Goal: Contribute content

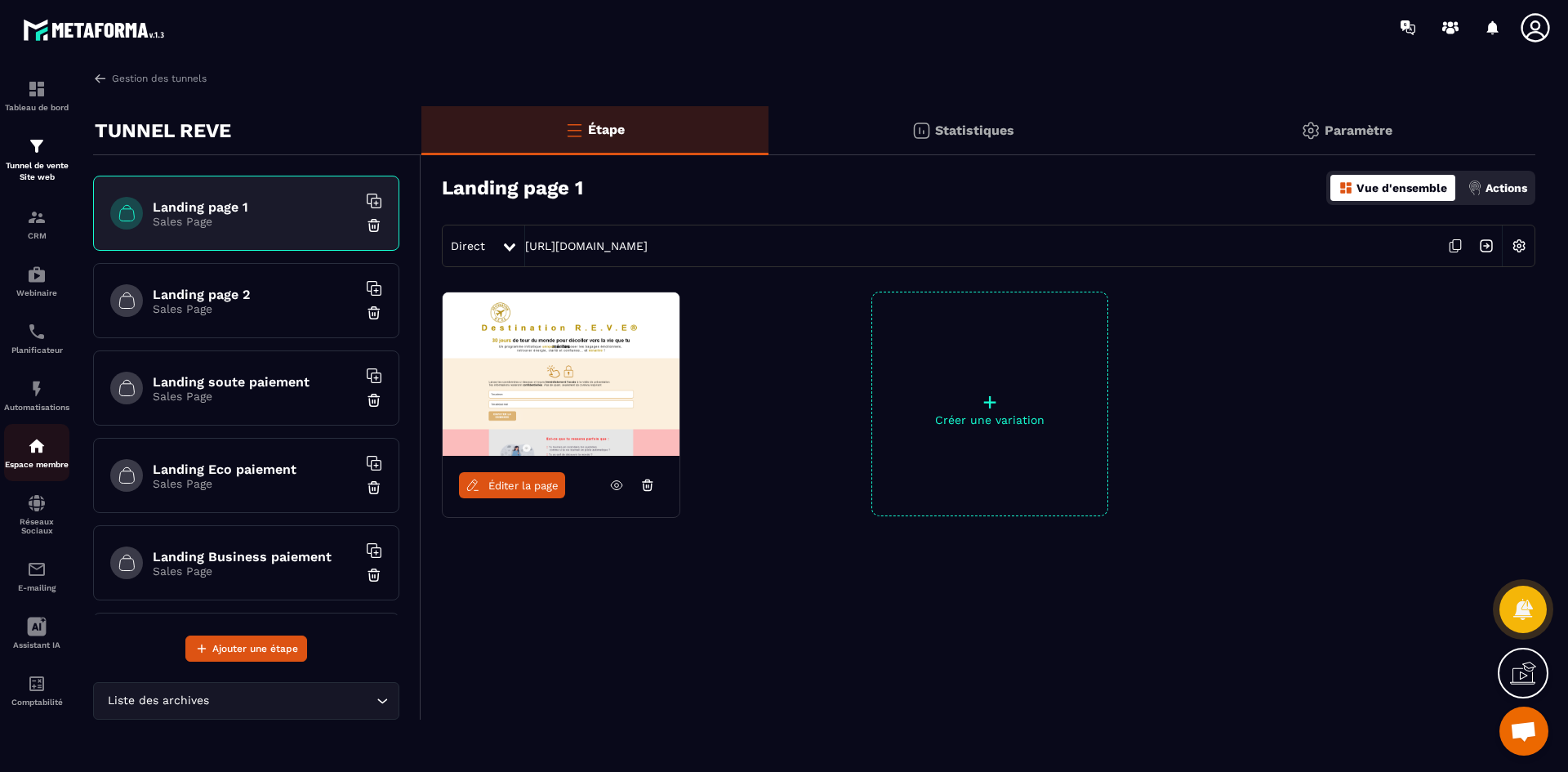
click at [38, 446] on img at bounding box center [36, 446] width 19 height 19
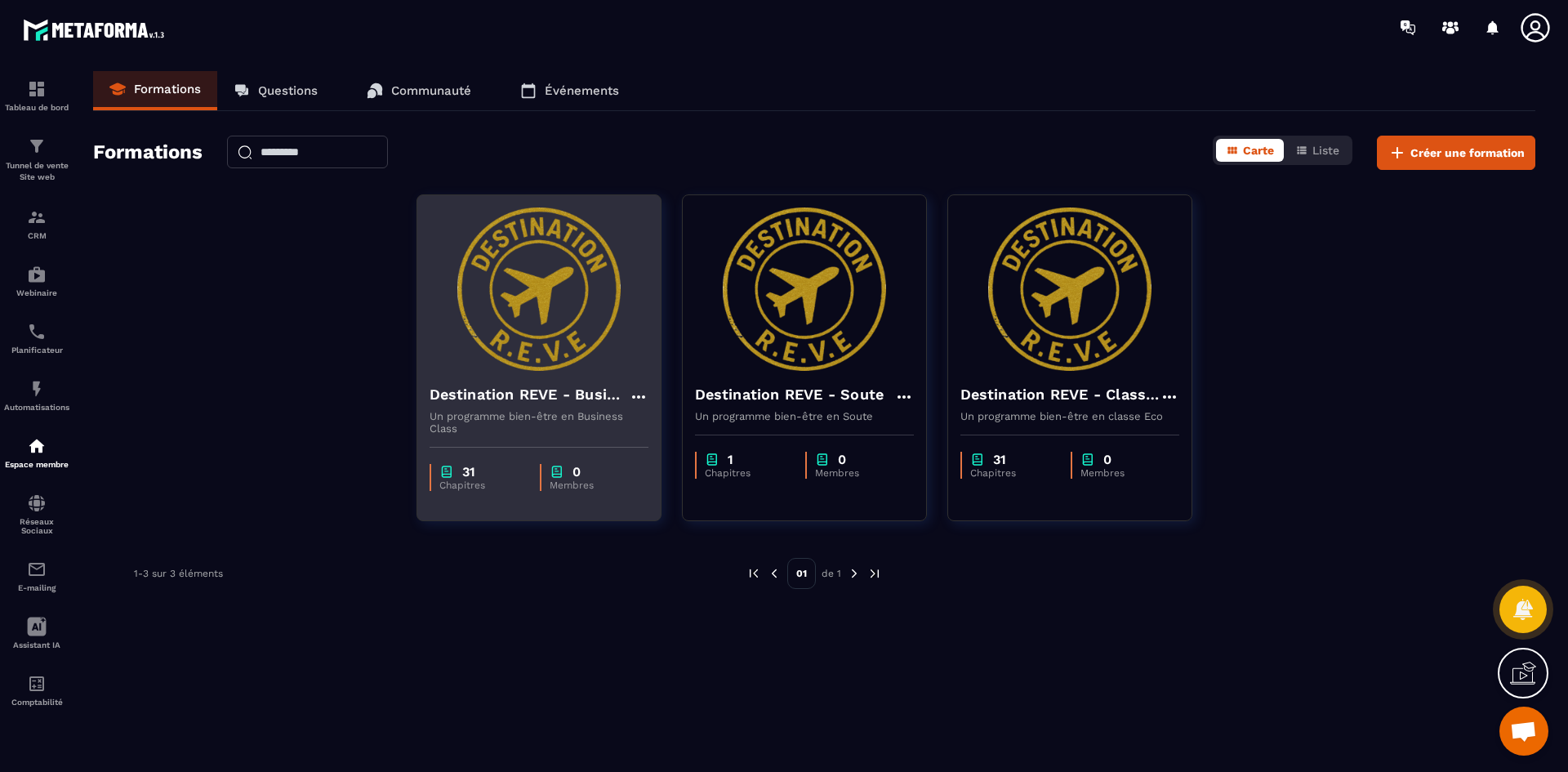
click at [503, 434] on div "31 Chapitres 0 Membres" at bounding box center [538, 469] width 243 height 69
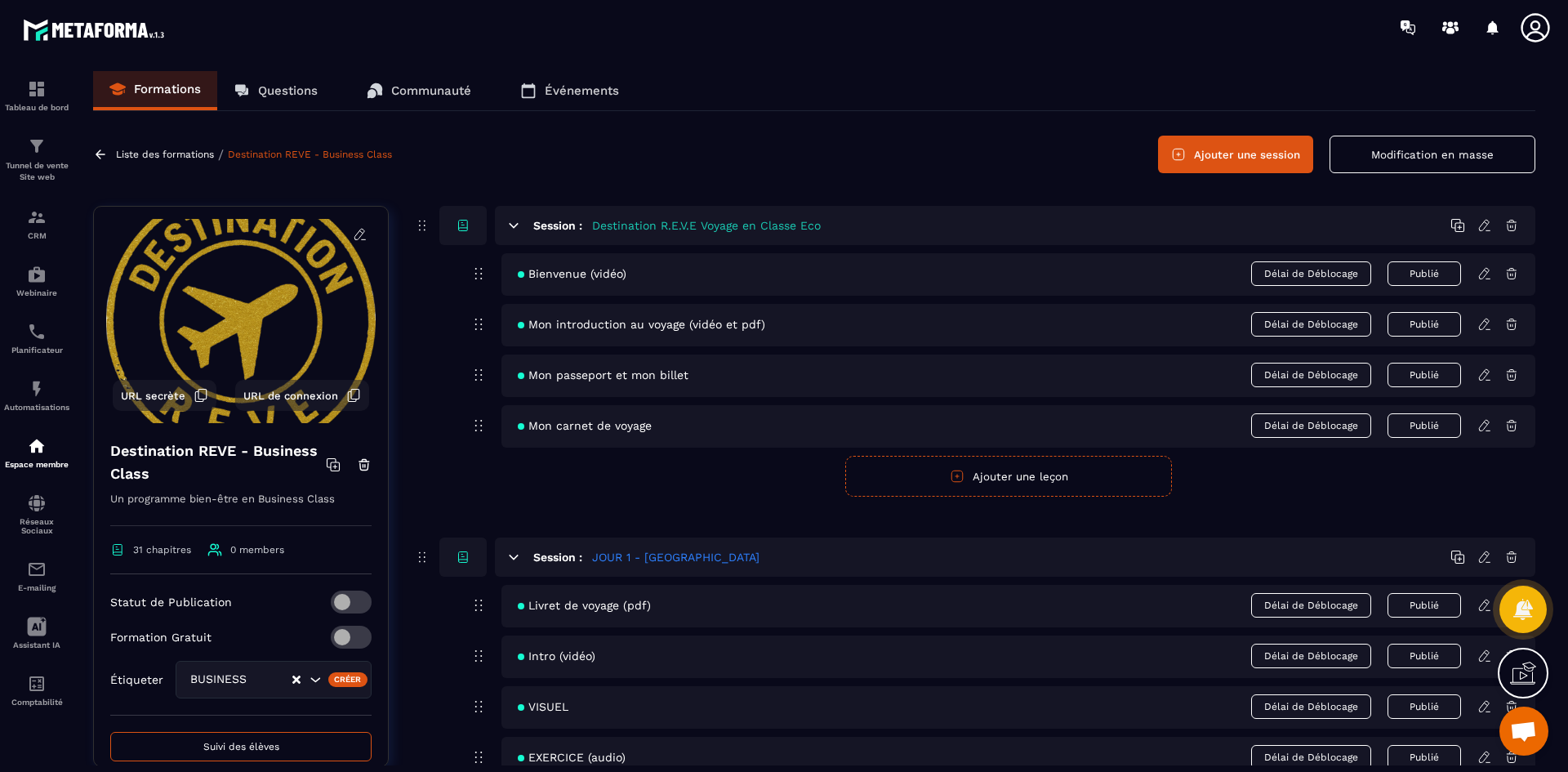
click at [1487, 276] on icon at bounding box center [1484, 273] width 15 height 15
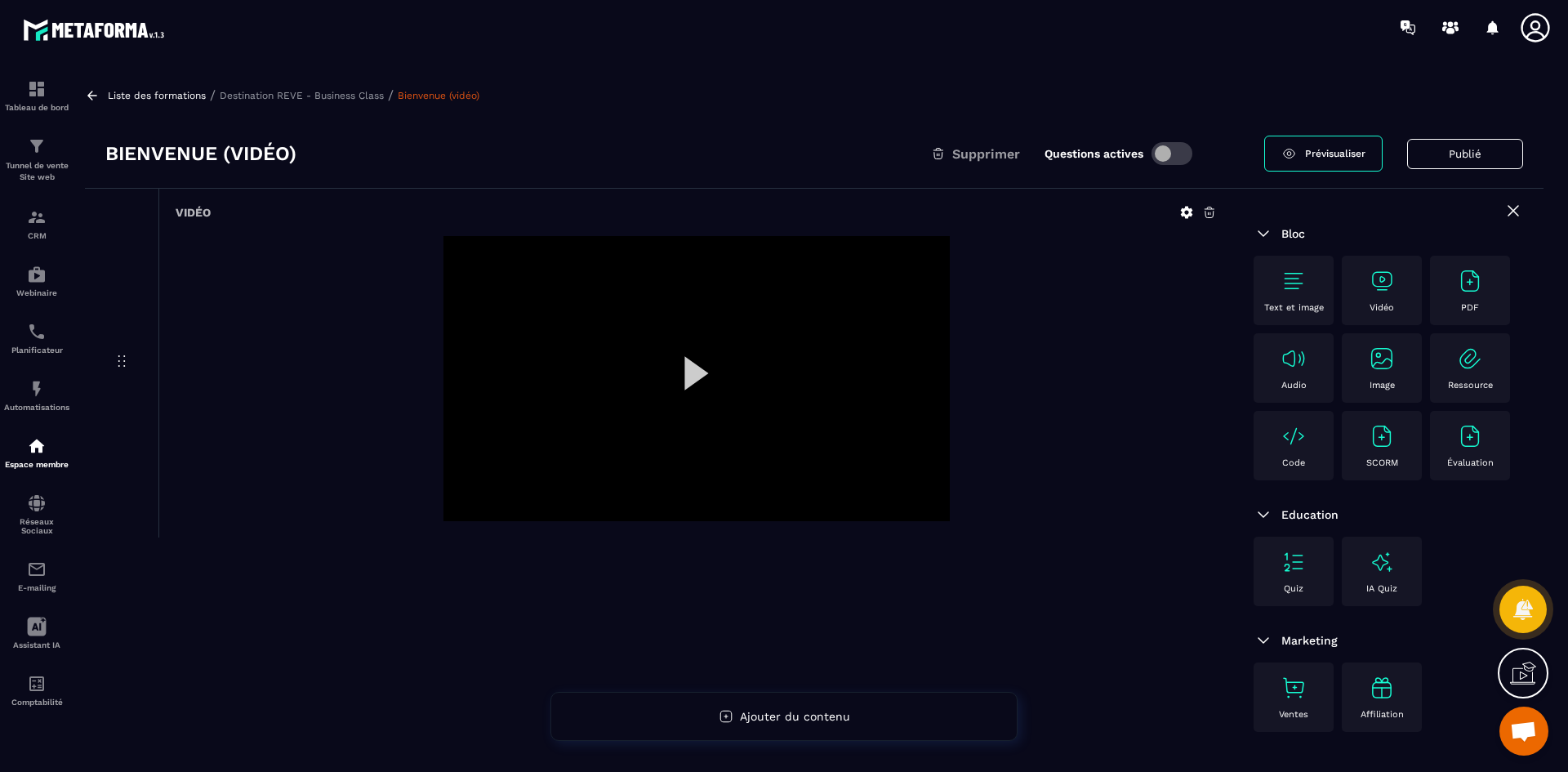
click at [808, 407] on div at bounding box center [696, 378] width 506 height 285
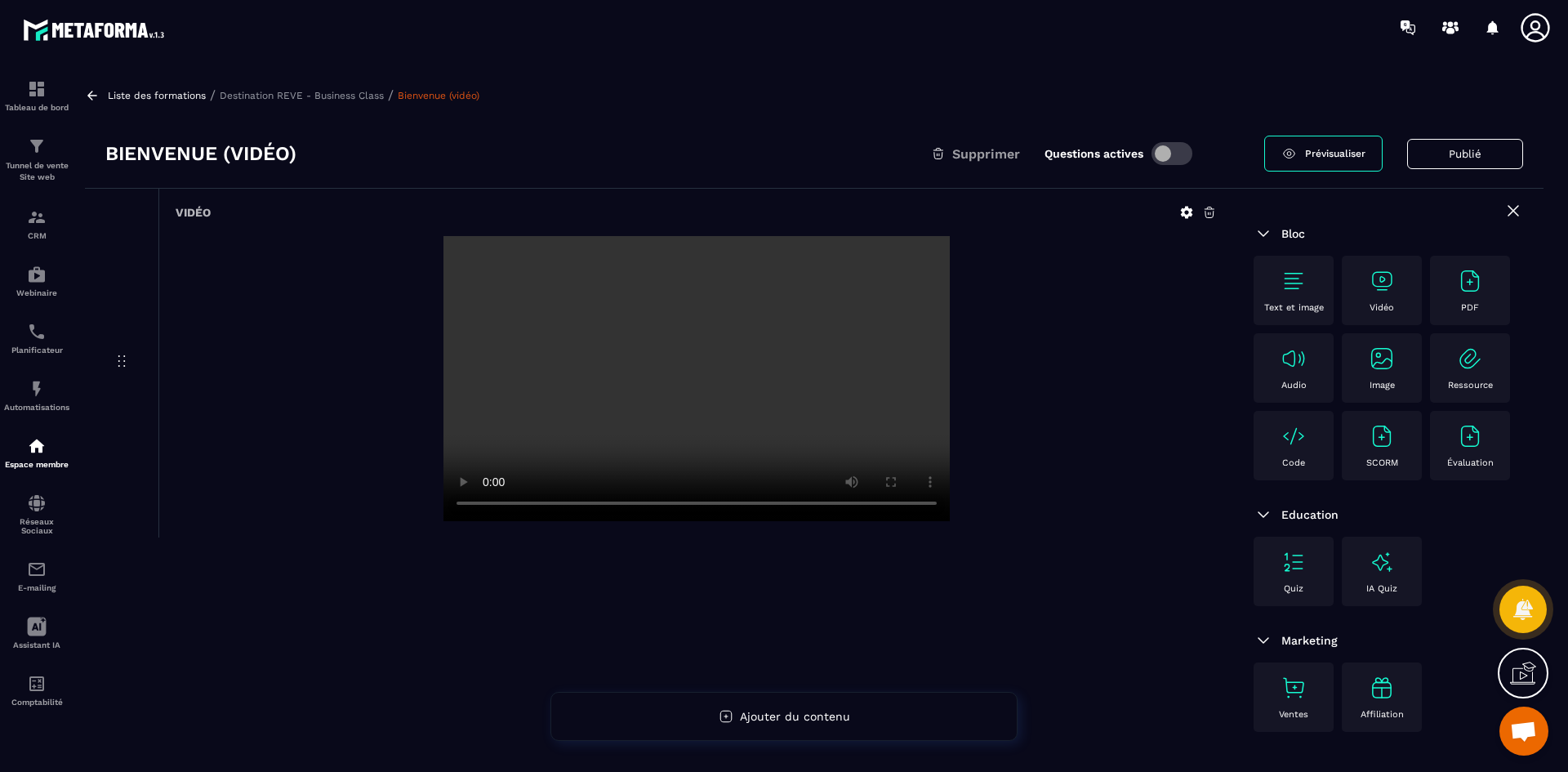
click at [1185, 217] on icon at bounding box center [1187, 213] width 12 height 12
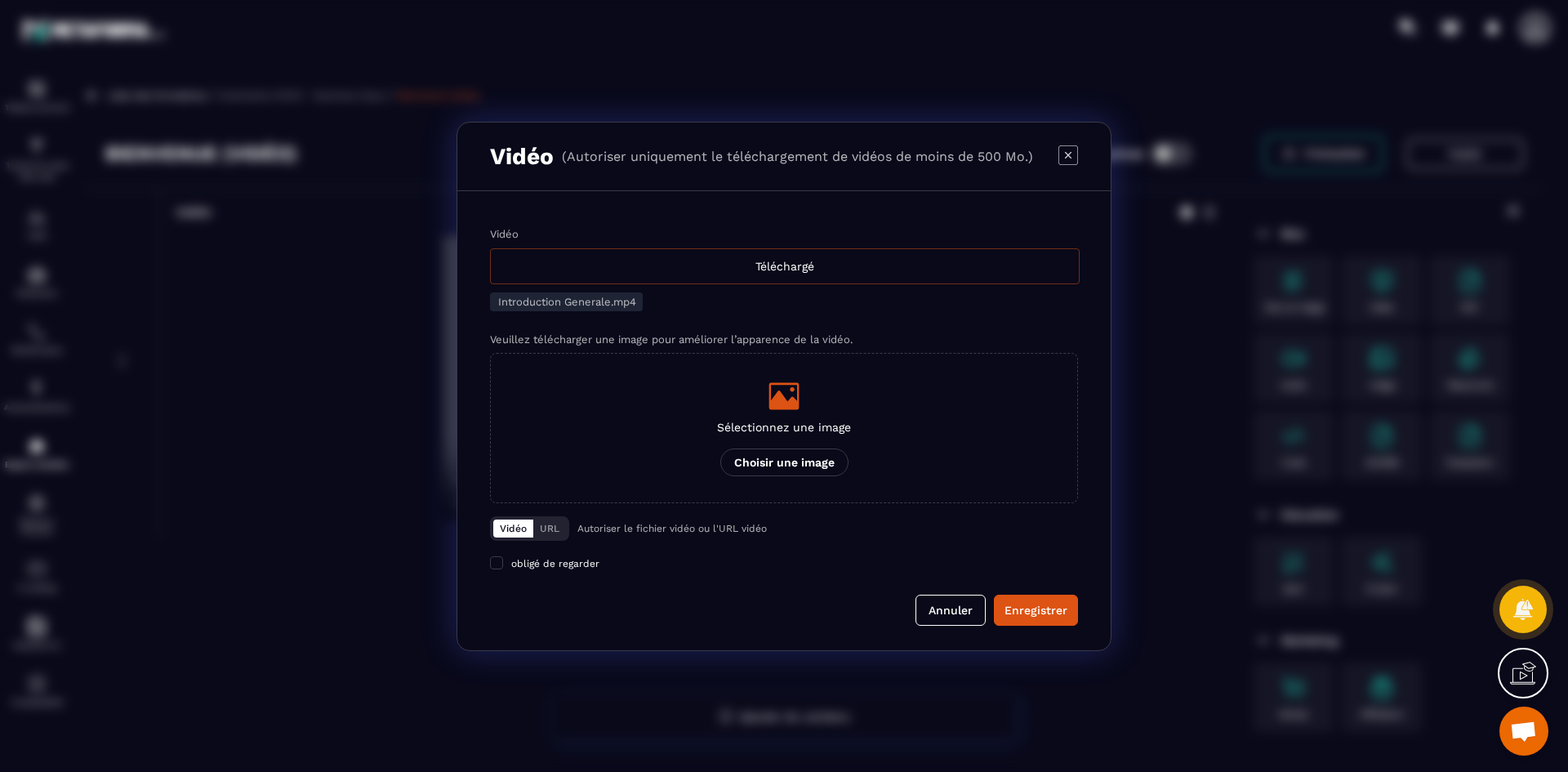
click at [786, 272] on div "Téléchargé" at bounding box center [784, 266] width 590 height 36
click at [0, 0] on input "Vidéo Téléchargé" at bounding box center [0, 0] width 0 height 0
click at [773, 444] on div "Sélectionnez une image Choisir une image" at bounding box center [784, 428] width 134 height 96
click at [0, 0] on input "Sélectionnez une image Choisir une image" at bounding box center [0, 0] width 0 height 0
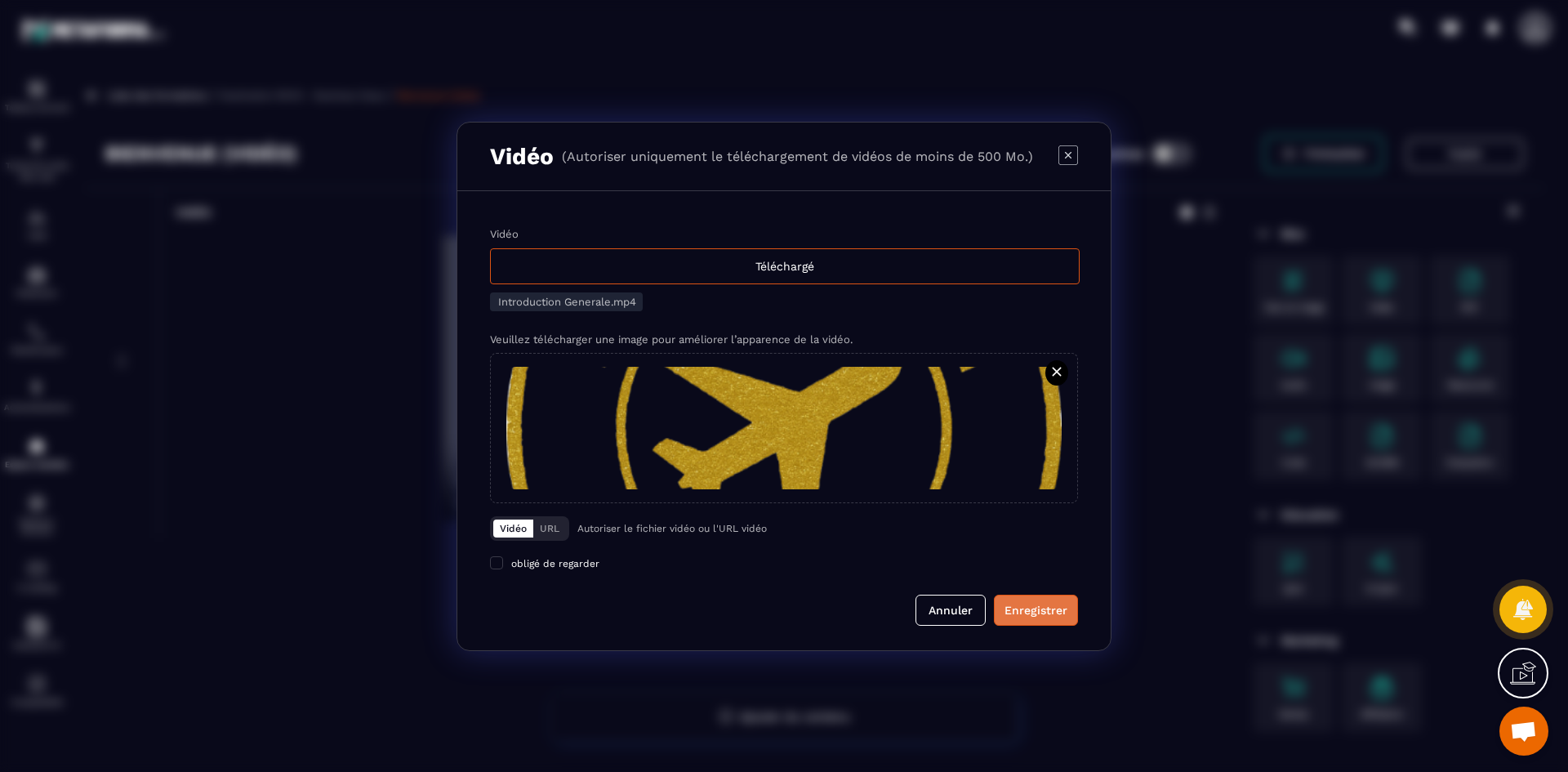
click at [1039, 610] on div "Enregistrer" at bounding box center [1035, 610] width 63 height 16
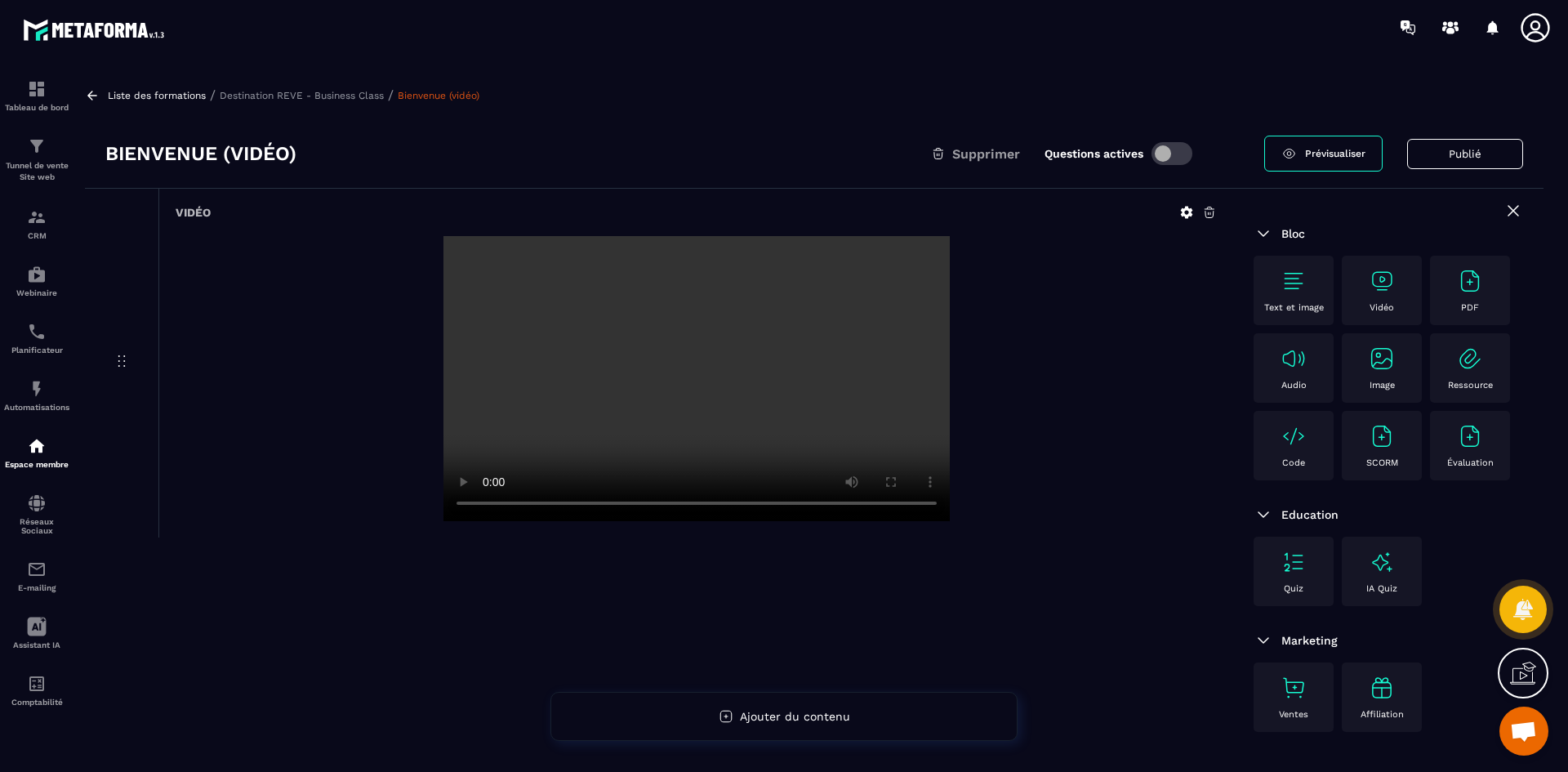
click at [634, 127] on div "Bienvenue (vidéo) Supprimer Questions actives Prévisualiser Publié" at bounding box center [814, 154] width 1458 height 70
click at [299, 94] on p "Destination REVE - Business Class" at bounding box center [302, 96] width 164 height 11
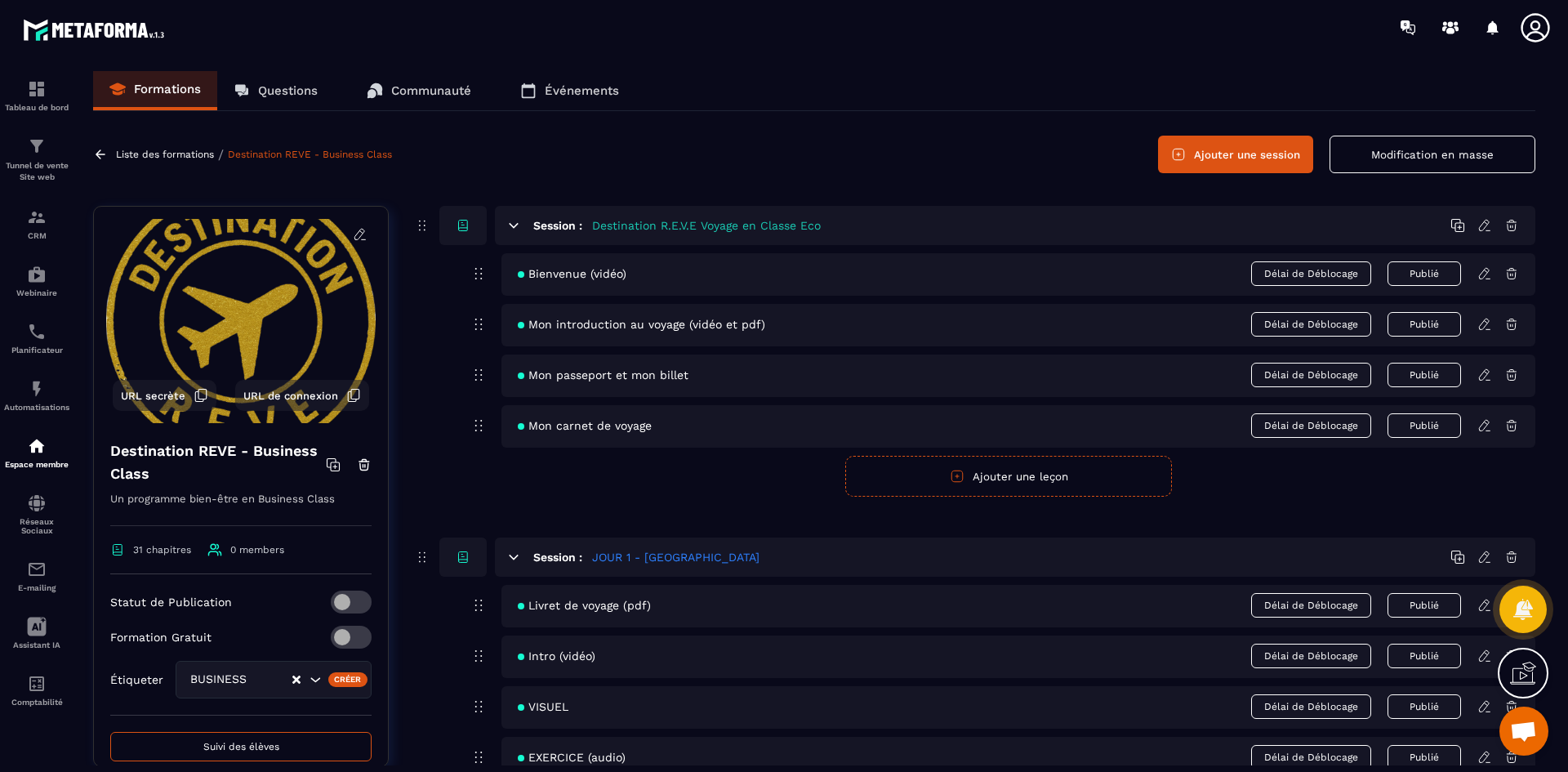
click at [1486, 275] on icon at bounding box center [1483, 273] width 10 height 11
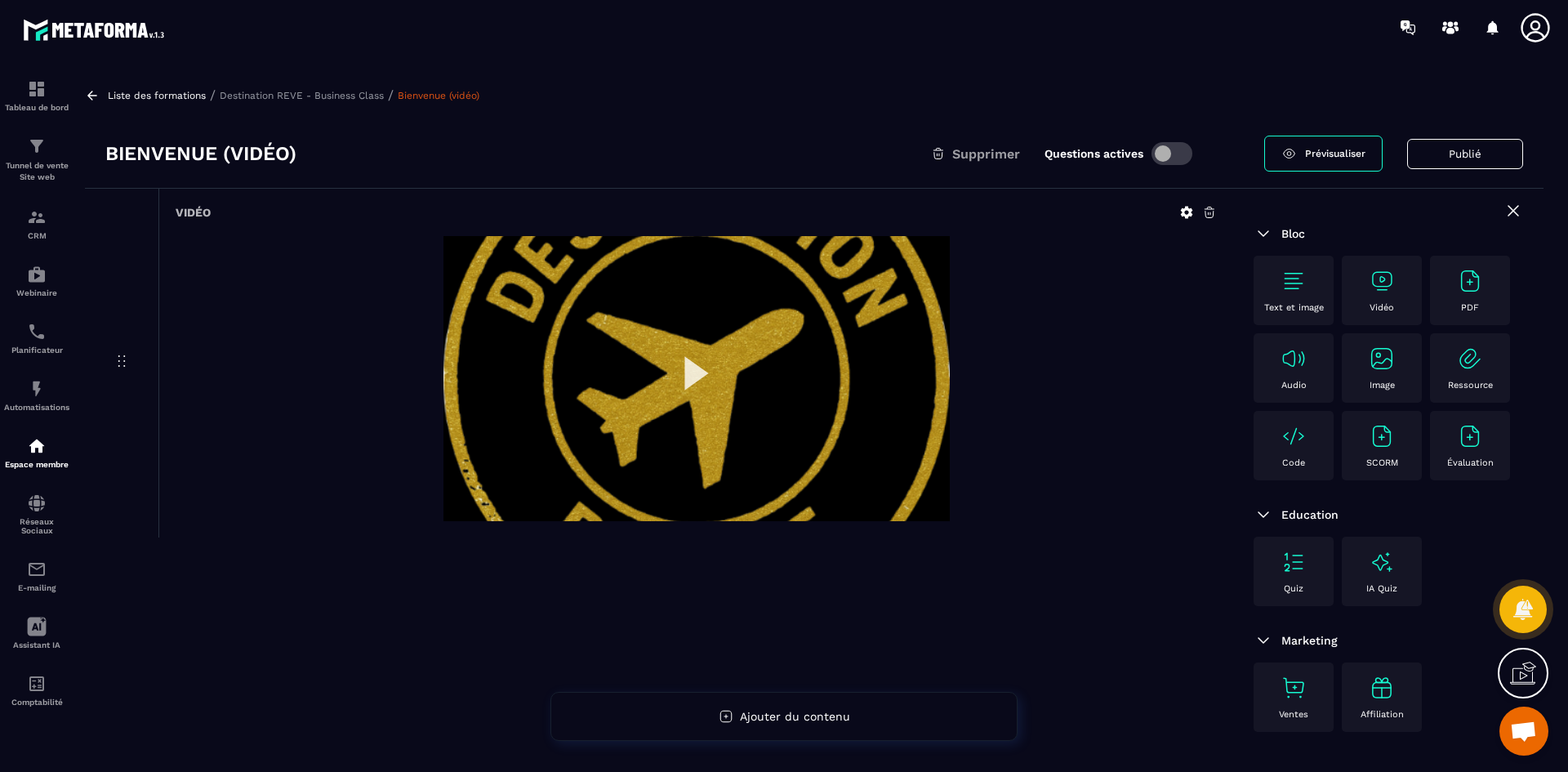
click at [690, 366] on img at bounding box center [696, 378] width 506 height 285
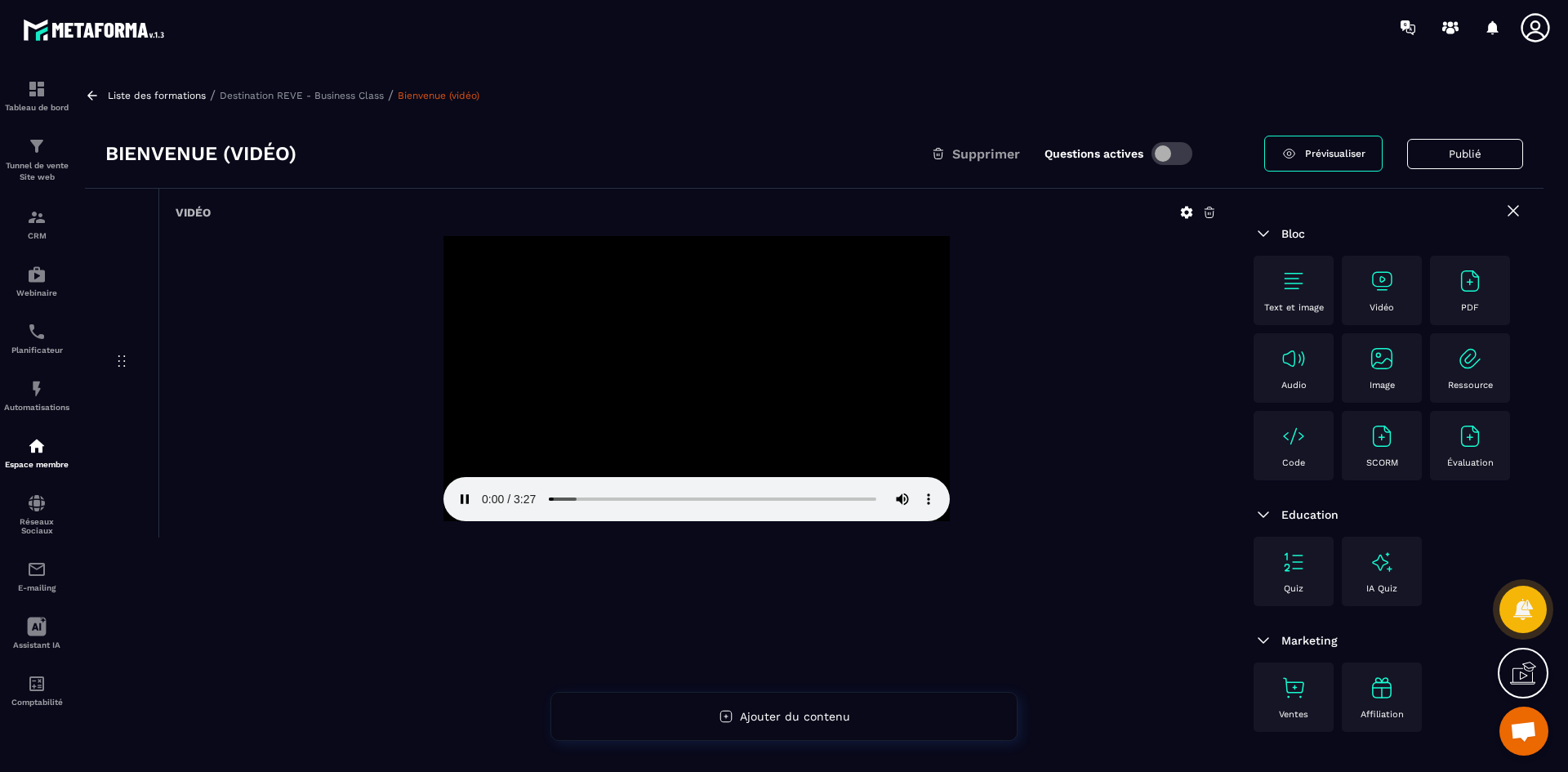
click at [316, 100] on p "Destination REVE - Business Class" at bounding box center [302, 96] width 164 height 11
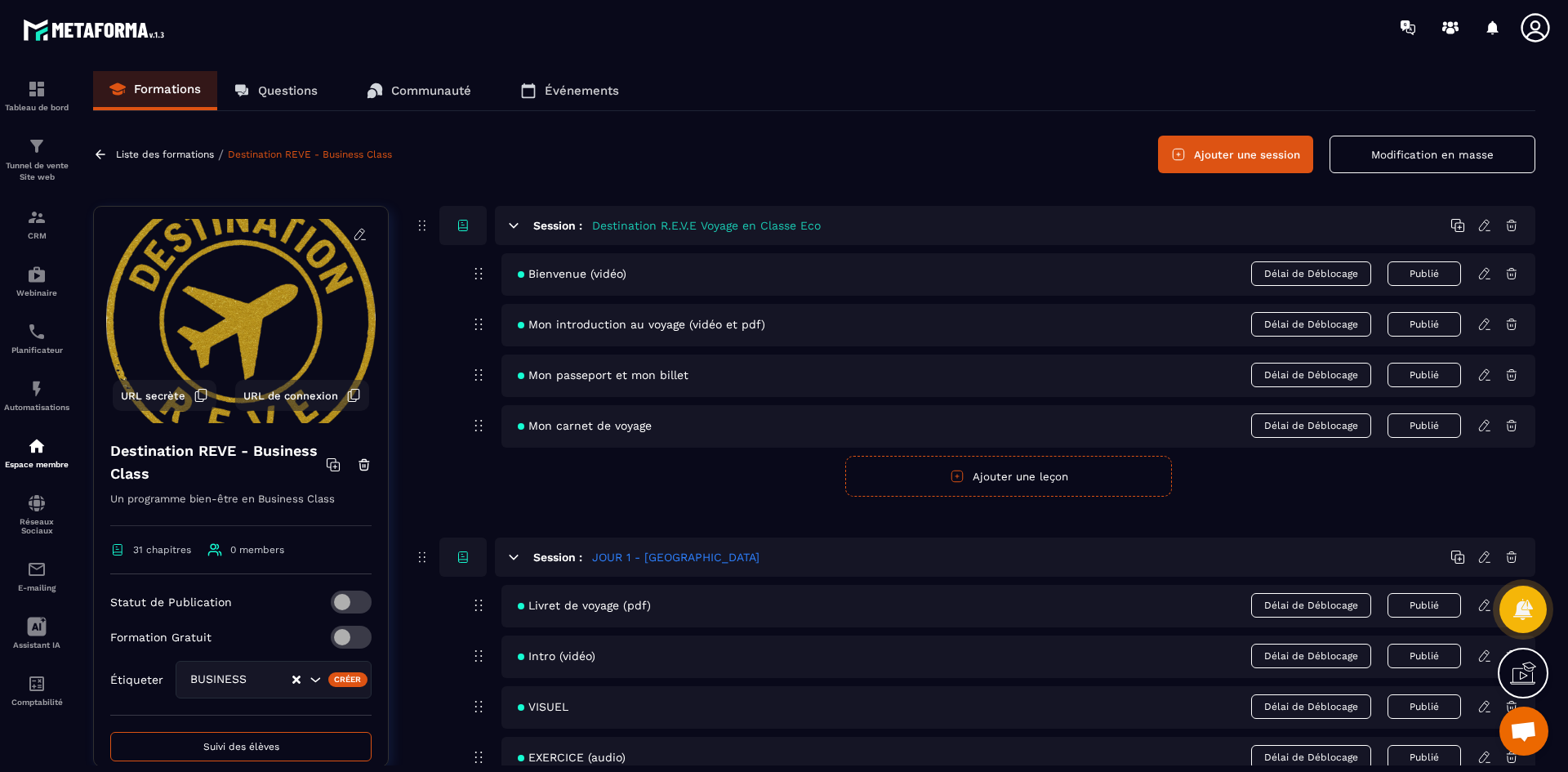
click at [1486, 328] on icon at bounding box center [1484, 324] width 15 height 15
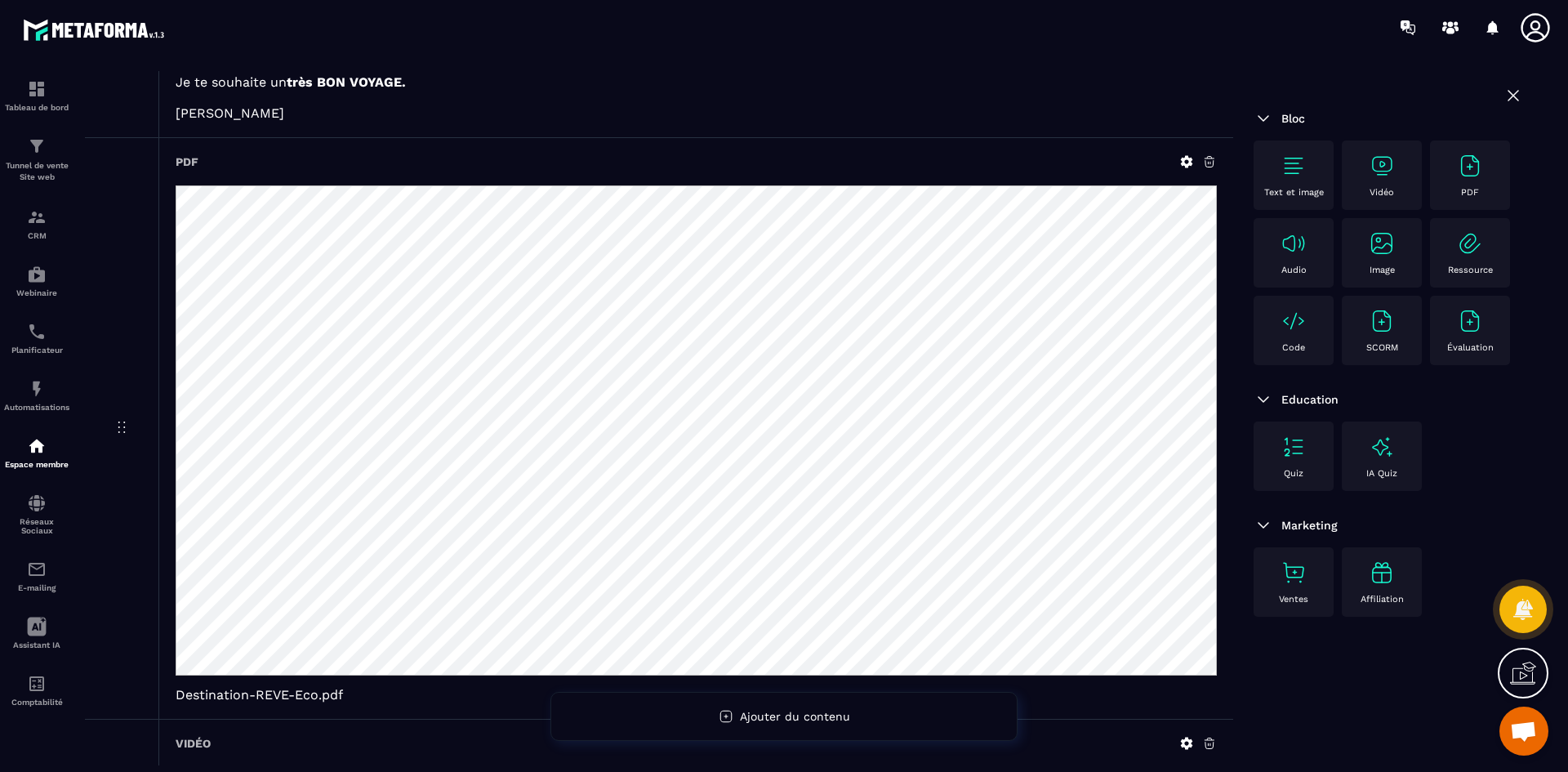
scroll to position [327, 0]
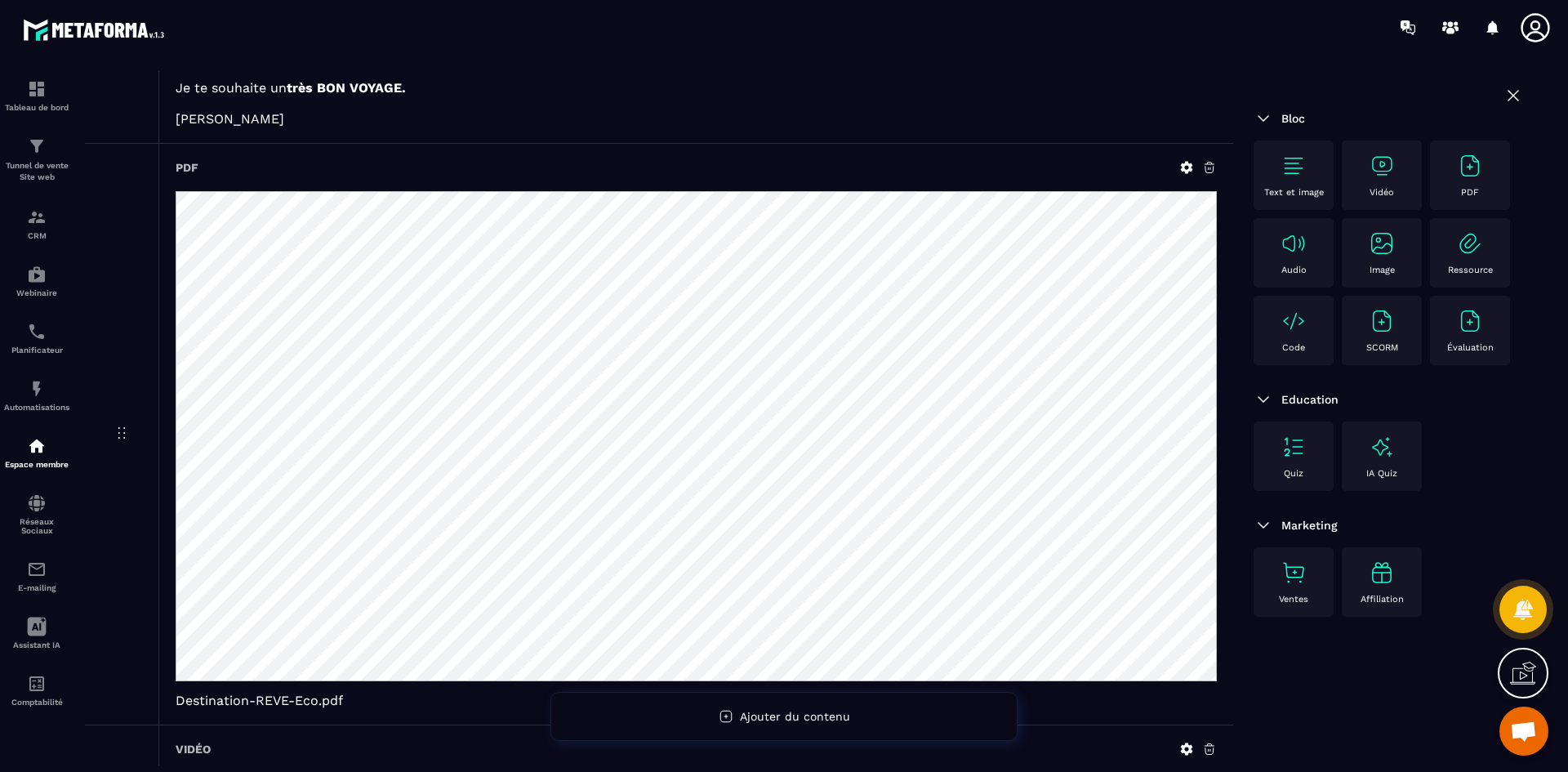
click at [1185, 160] on icon at bounding box center [1186, 167] width 15 height 15
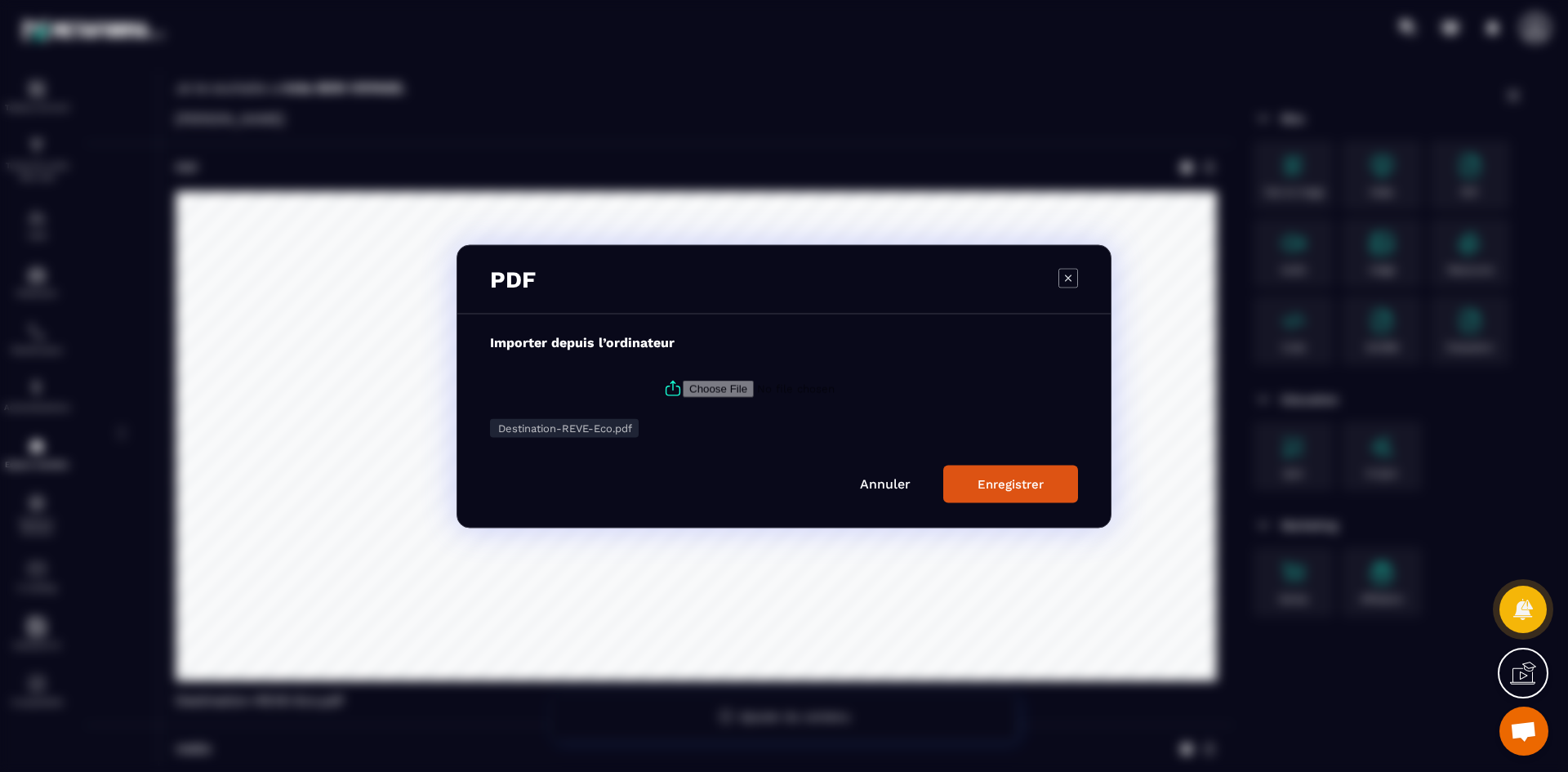
click at [682, 392] on input "Modal window" at bounding box center [793, 388] width 222 height 17
type input "**********"
click at [1024, 488] on div "Enregistrer" at bounding box center [1010, 484] width 66 height 15
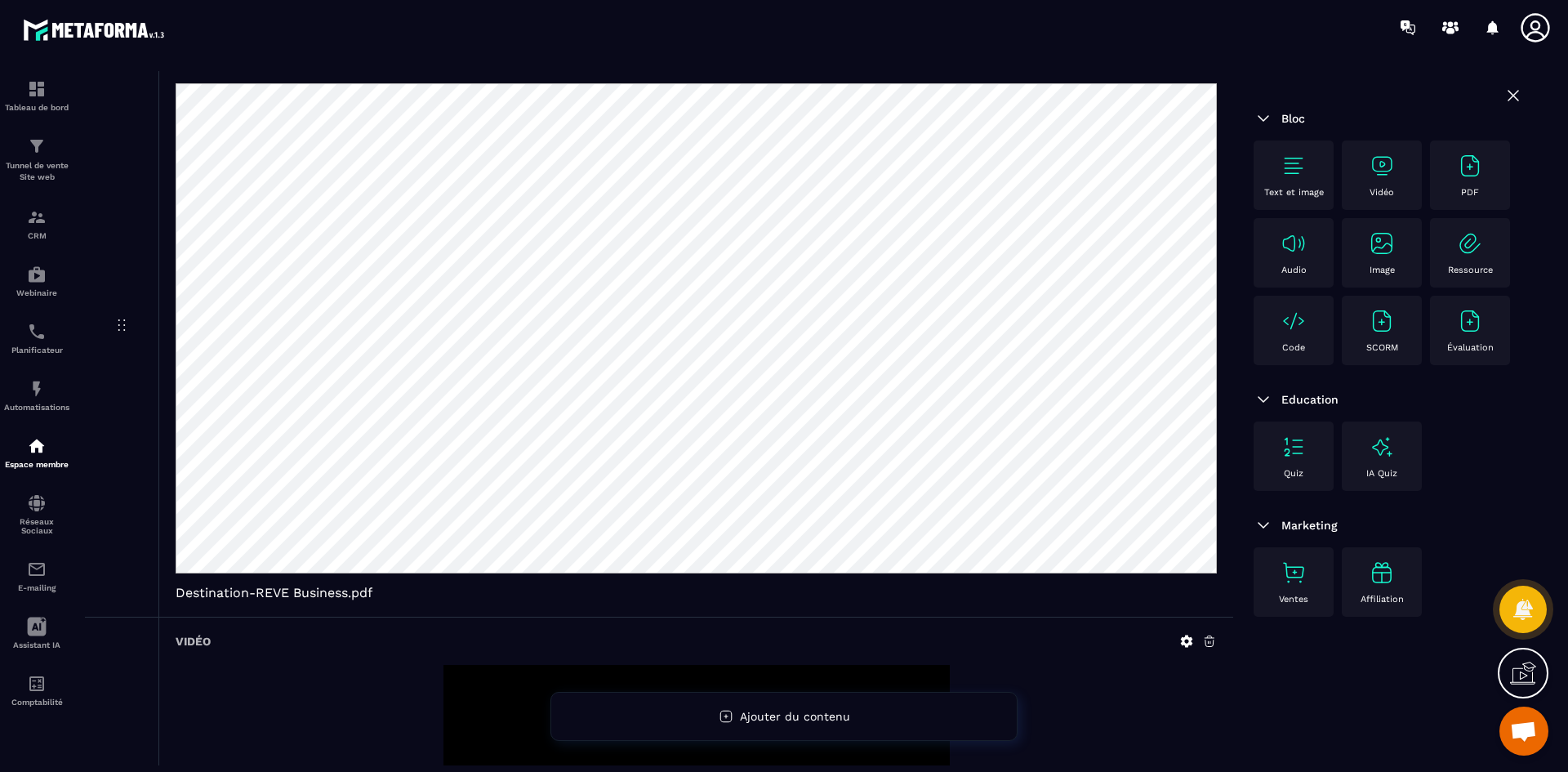
scroll to position [718, 0]
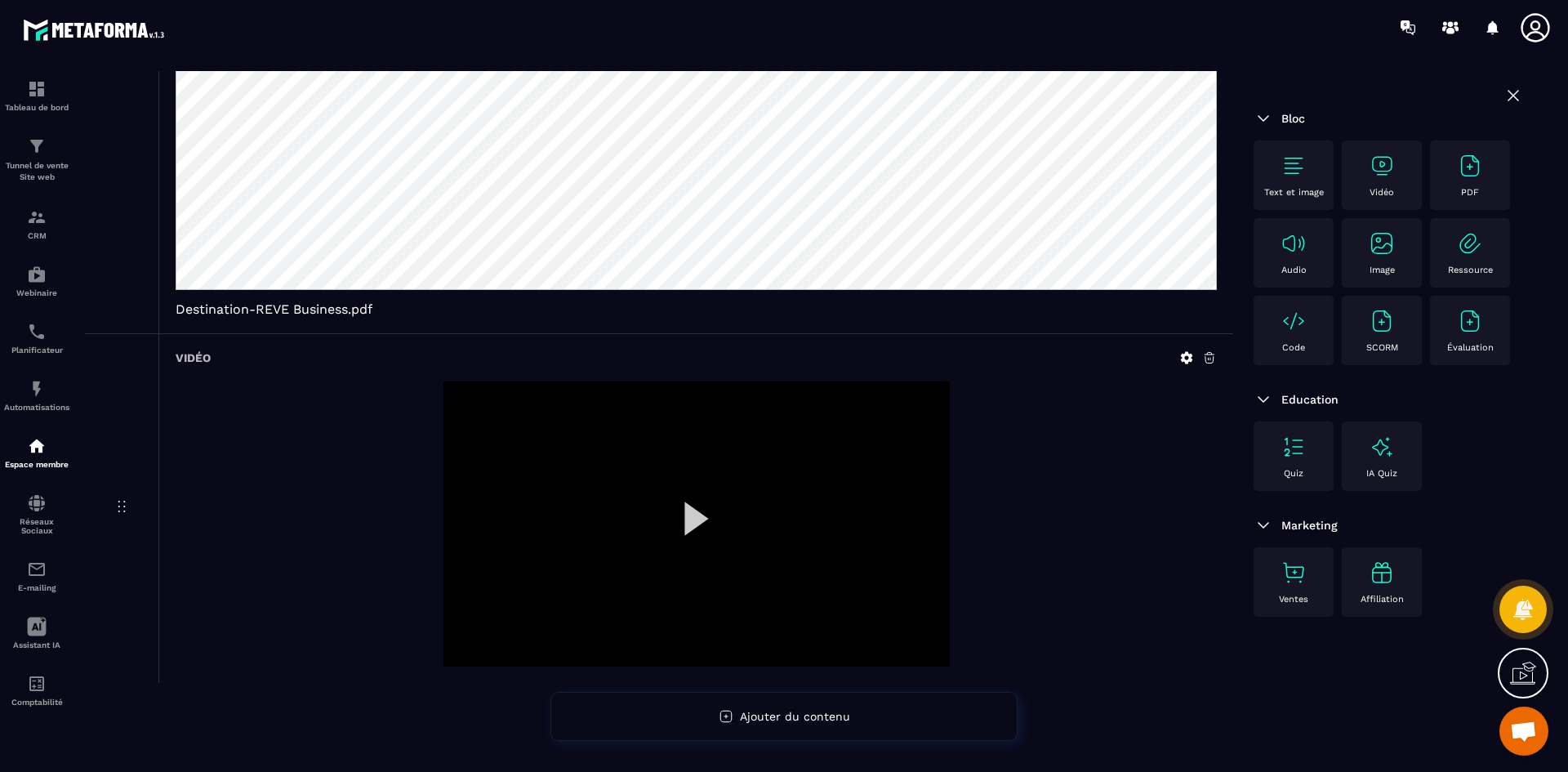
click at [725, 547] on div at bounding box center [696, 524] width 506 height 285
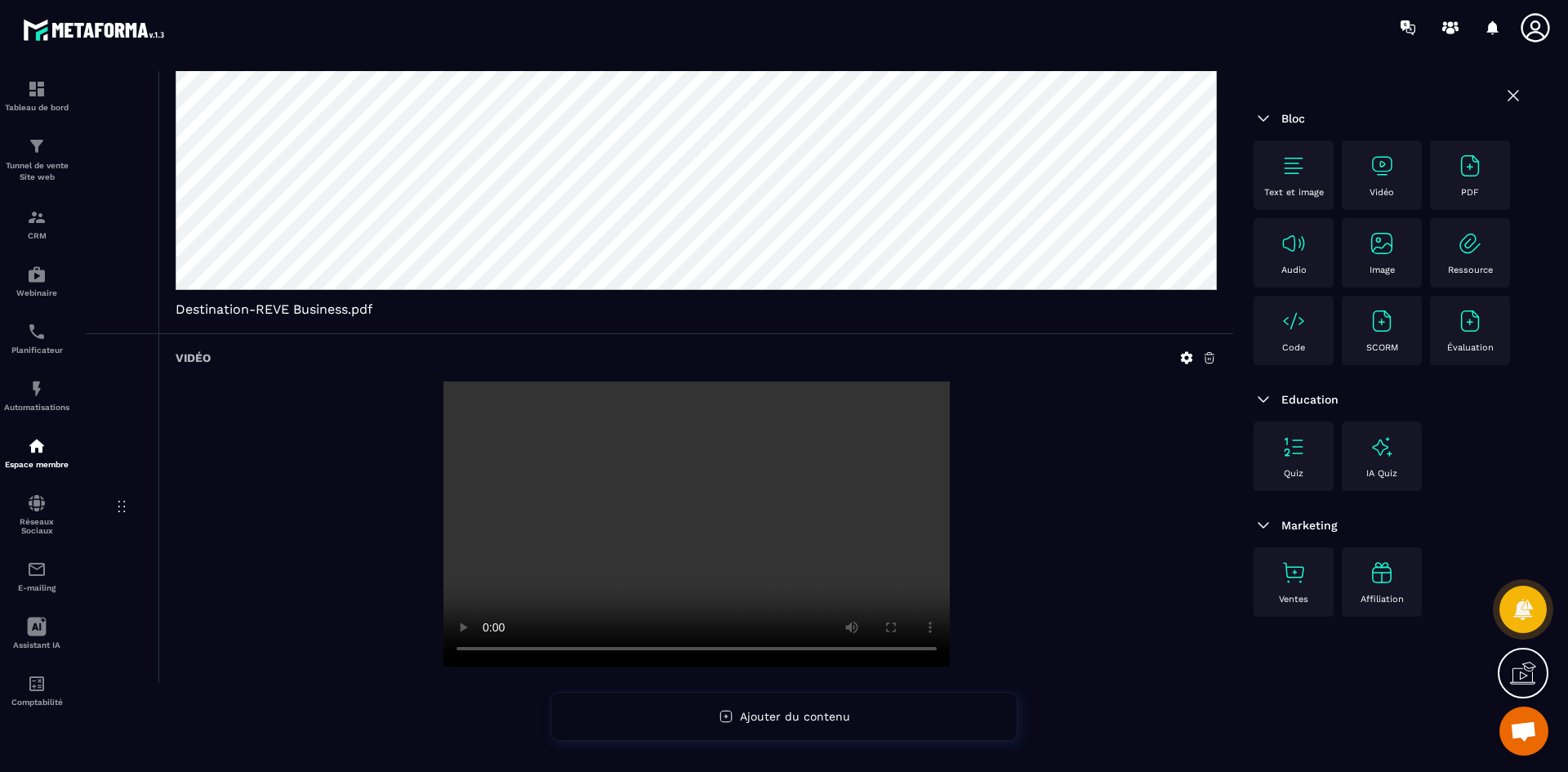
click at [1188, 355] on icon at bounding box center [1187, 358] width 12 height 12
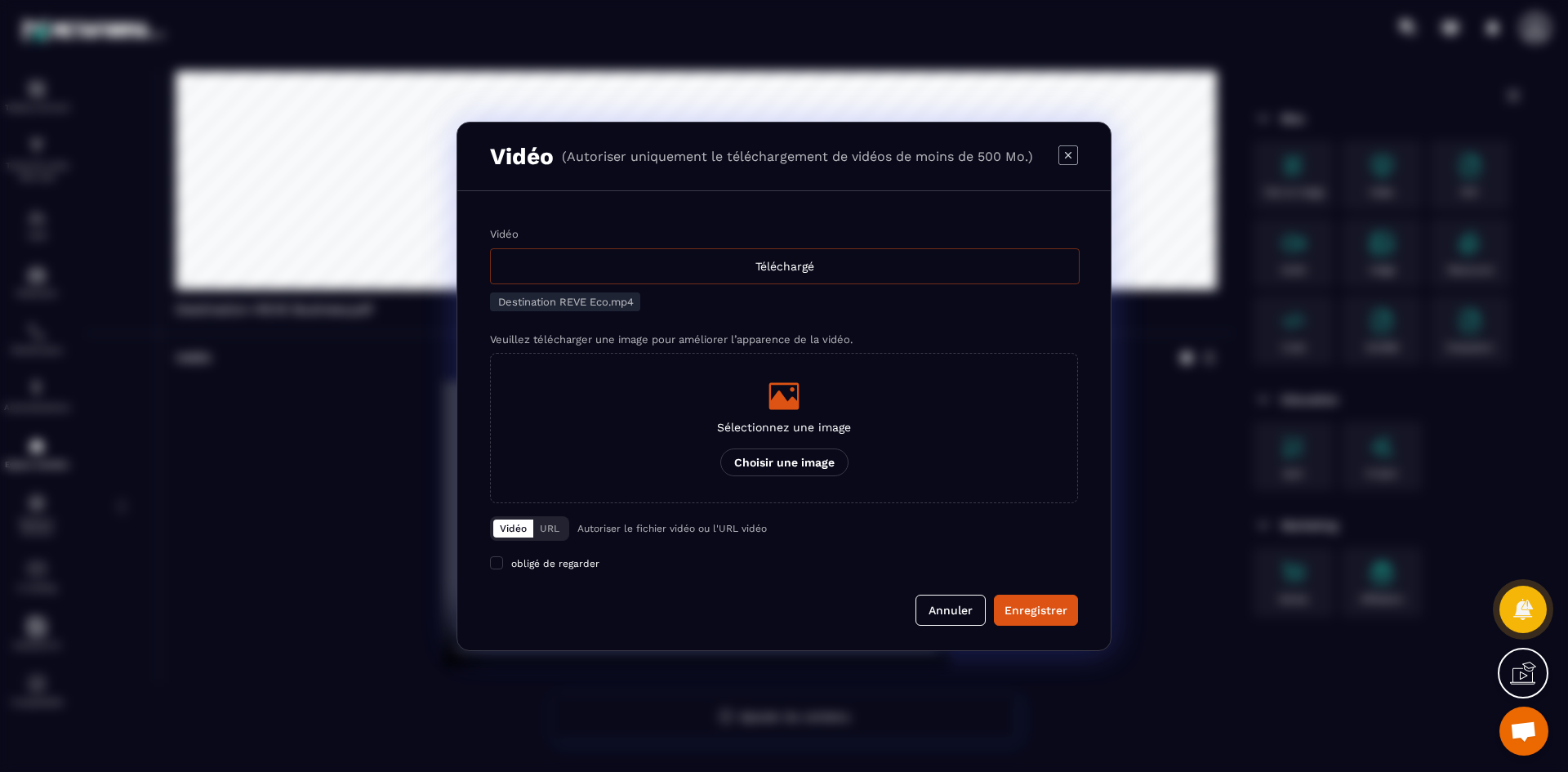
click at [689, 261] on div "Téléchargé" at bounding box center [784, 266] width 590 height 36
click at [0, 0] on input "Vidéo Téléchargé" at bounding box center [0, 0] width 0 height 0
click at [1030, 611] on div "Enregistrer" at bounding box center [1035, 610] width 63 height 16
click at [787, 401] on icon "Modal window" at bounding box center [784, 395] width 30 height 27
click at [0, 0] on input "Sélectionnez une image Choisir une image" at bounding box center [0, 0] width 0 height 0
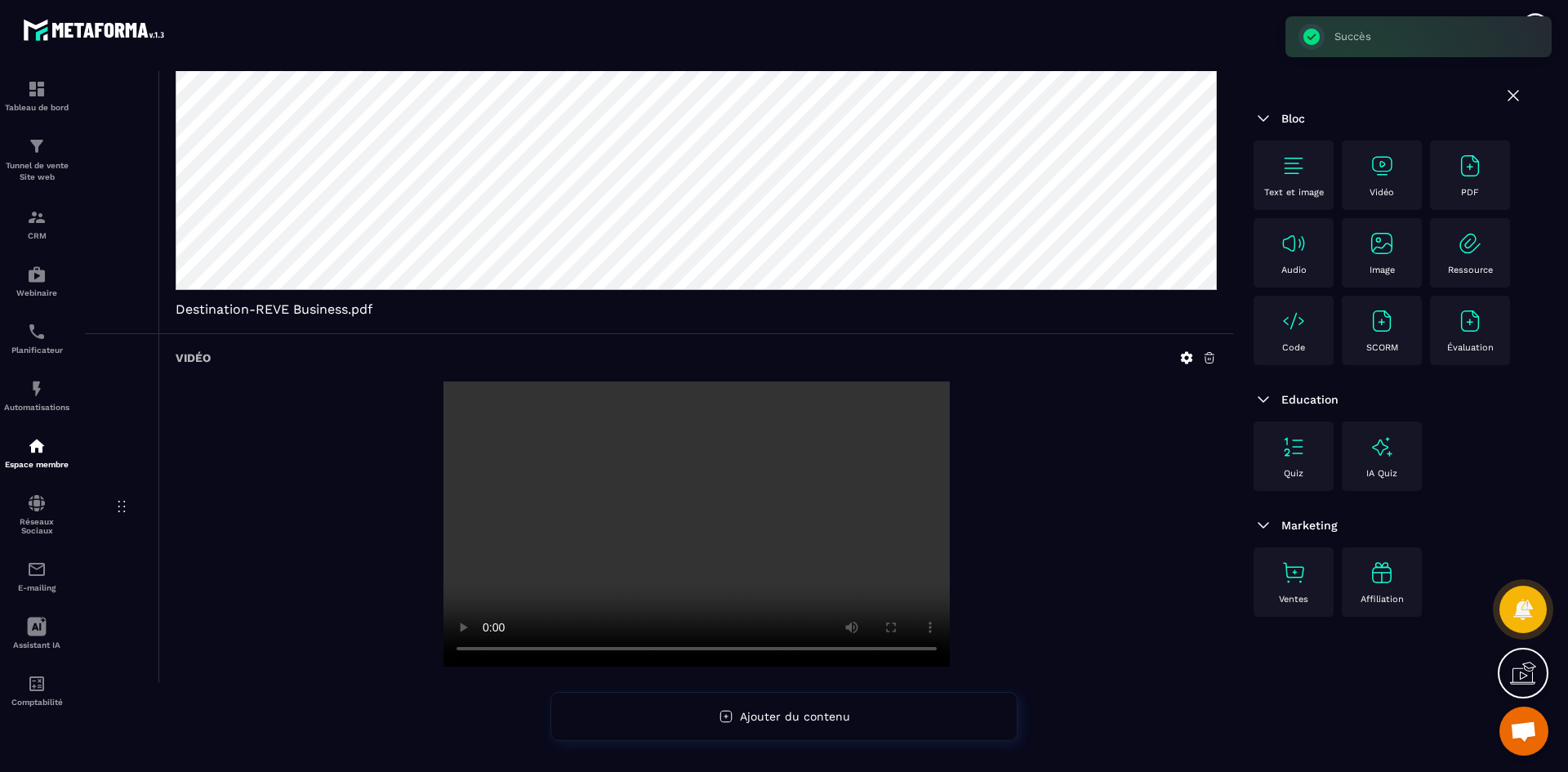
click at [1191, 355] on icon at bounding box center [1187, 358] width 12 height 12
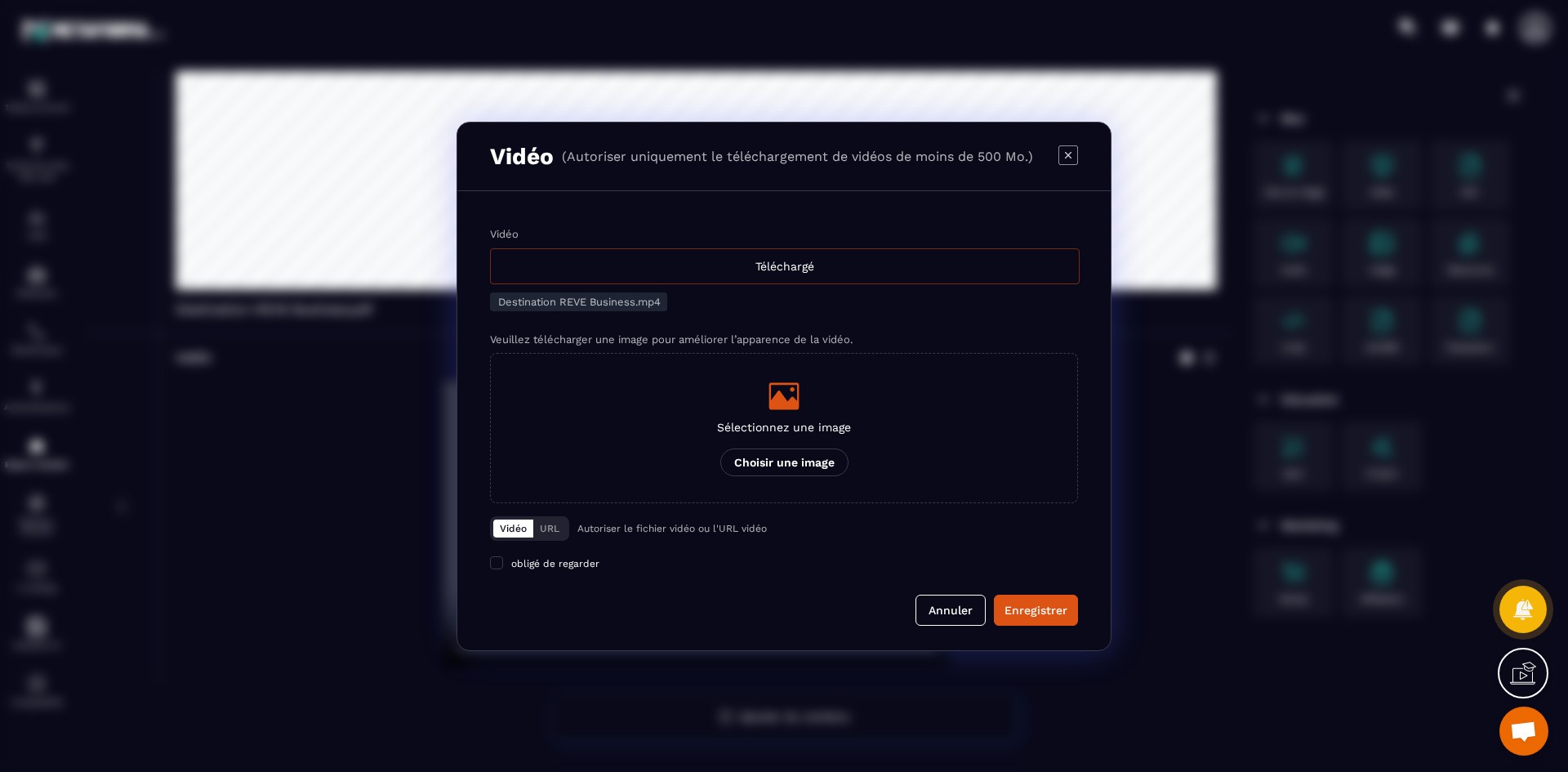
click at [727, 279] on div "Téléchargé" at bounding box center [784, 266] width 590 height 36
click at [0, 0] on input "Vidéo Téléchargé" at bounding box center [0, 0] width 0 height 0
click at [780, 435] on div "Sélectionnez une image Choisir une image" at bounding box center [784, 428] width 134 height 96
click at [0, 0] on input "Sélectionnez une image Choisir une image" at bounding box center [0, 0] width 0 height 0
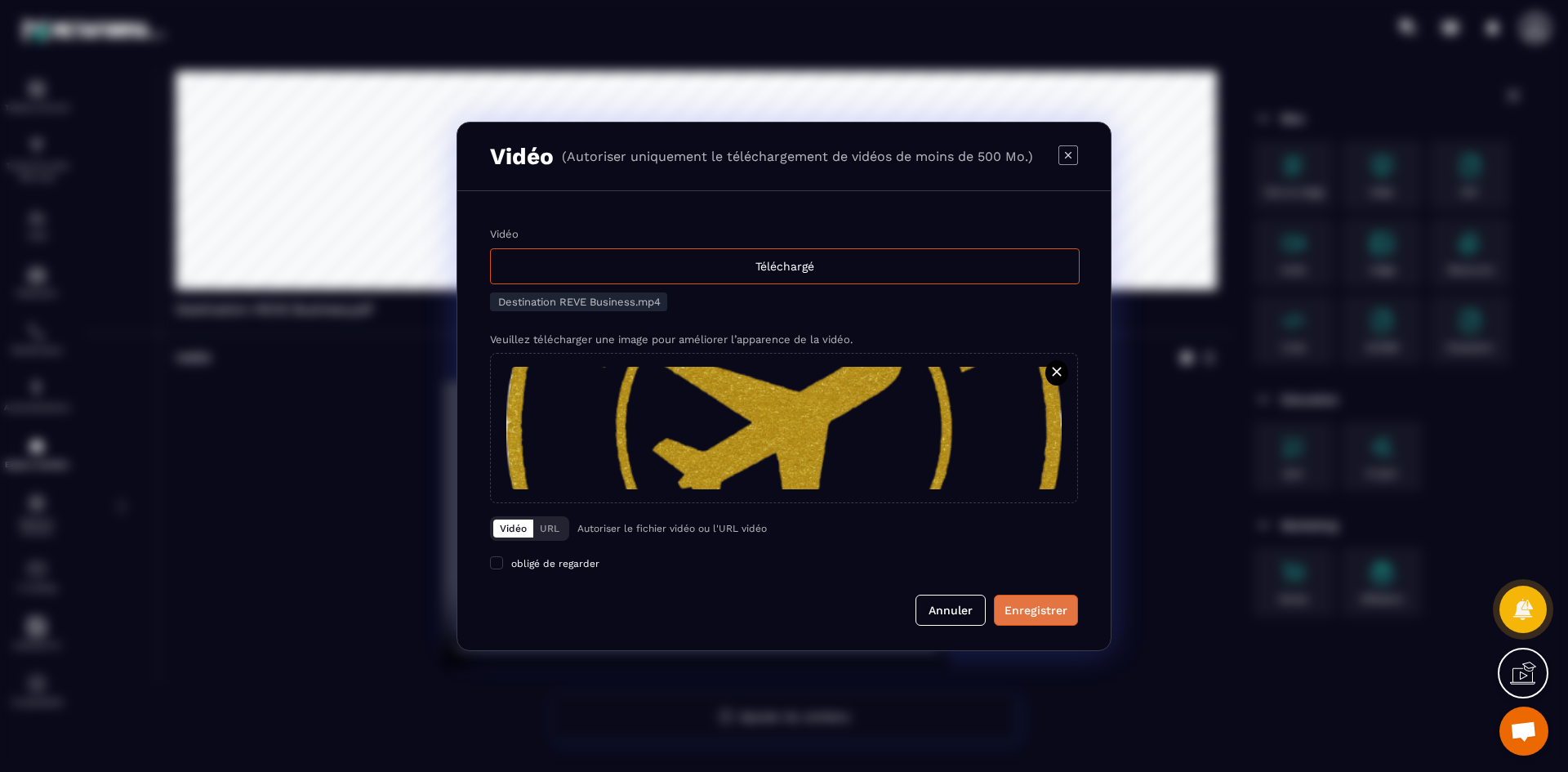
click at [1035, 610] on div "Enregistrer" at bounding box center [1035, 610] width 63 height 16
